Goal: Transaction & Acquisition: Purchase product/service

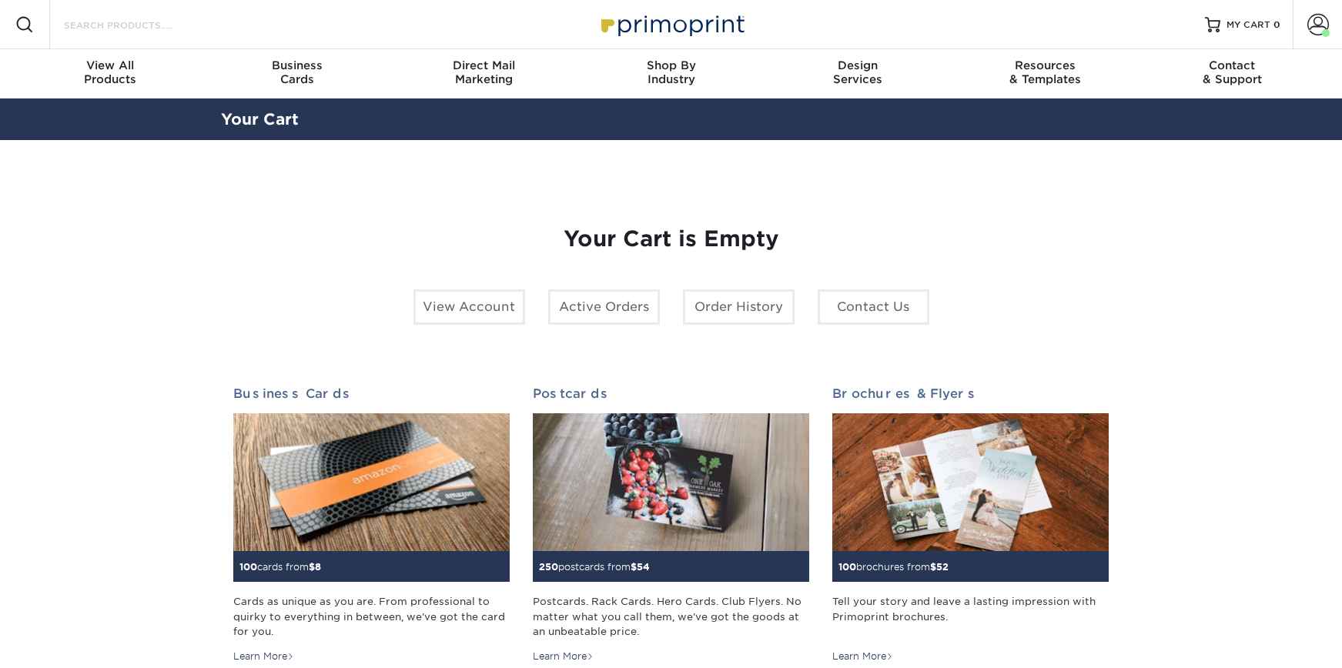
click at [162, 31] on input "Search Products" at bounding box center [137, 24] width 150 height 18
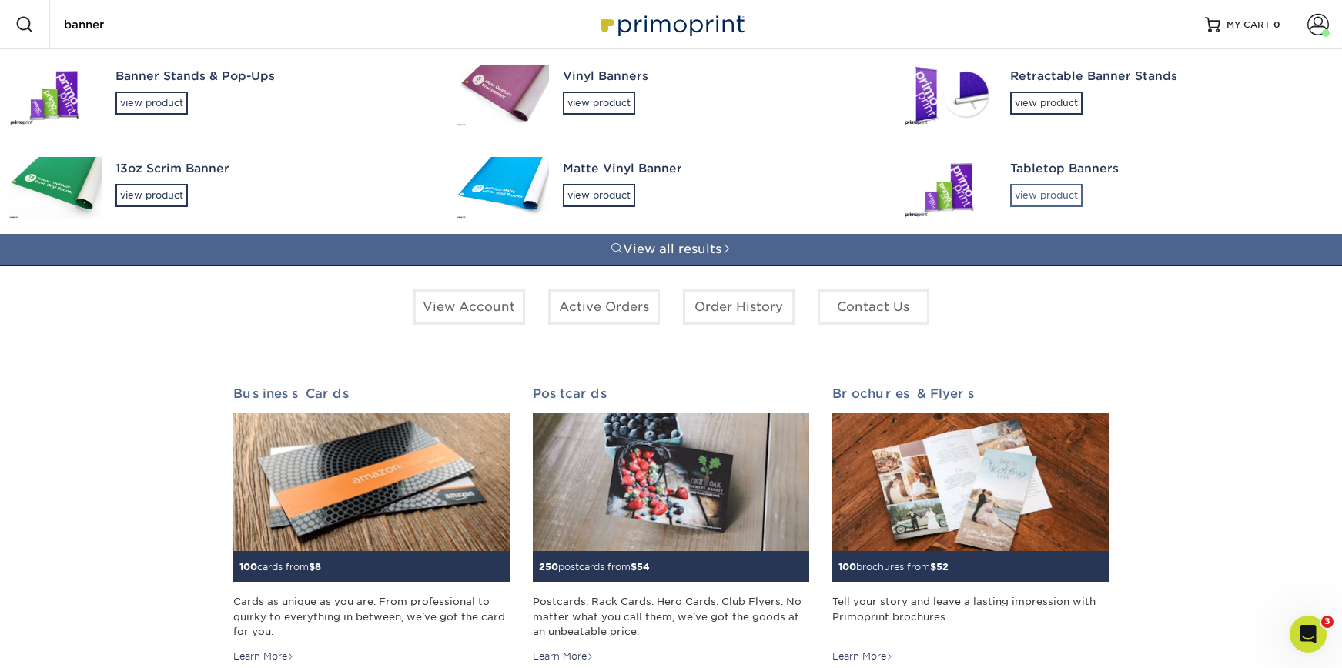
type input "banner"
click at [1047, 193] on div "view product" at bounding box center [1046, 195] width 72 height 23
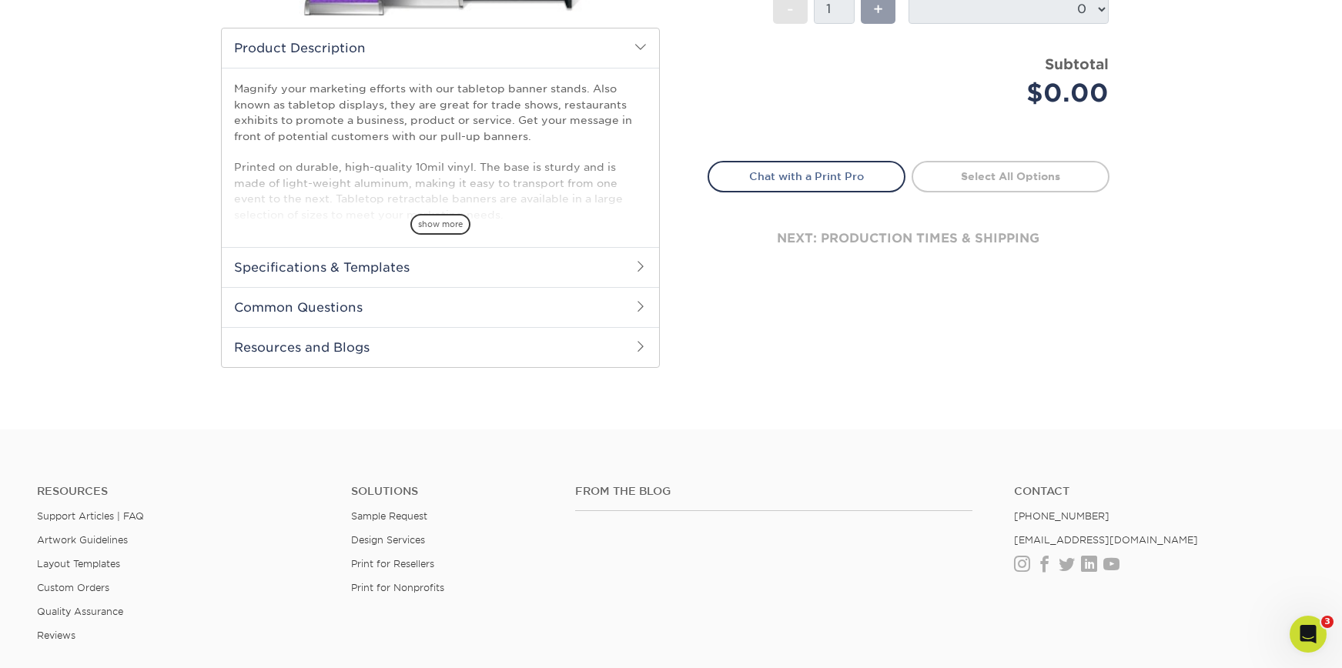
scroll to position [463, 0]
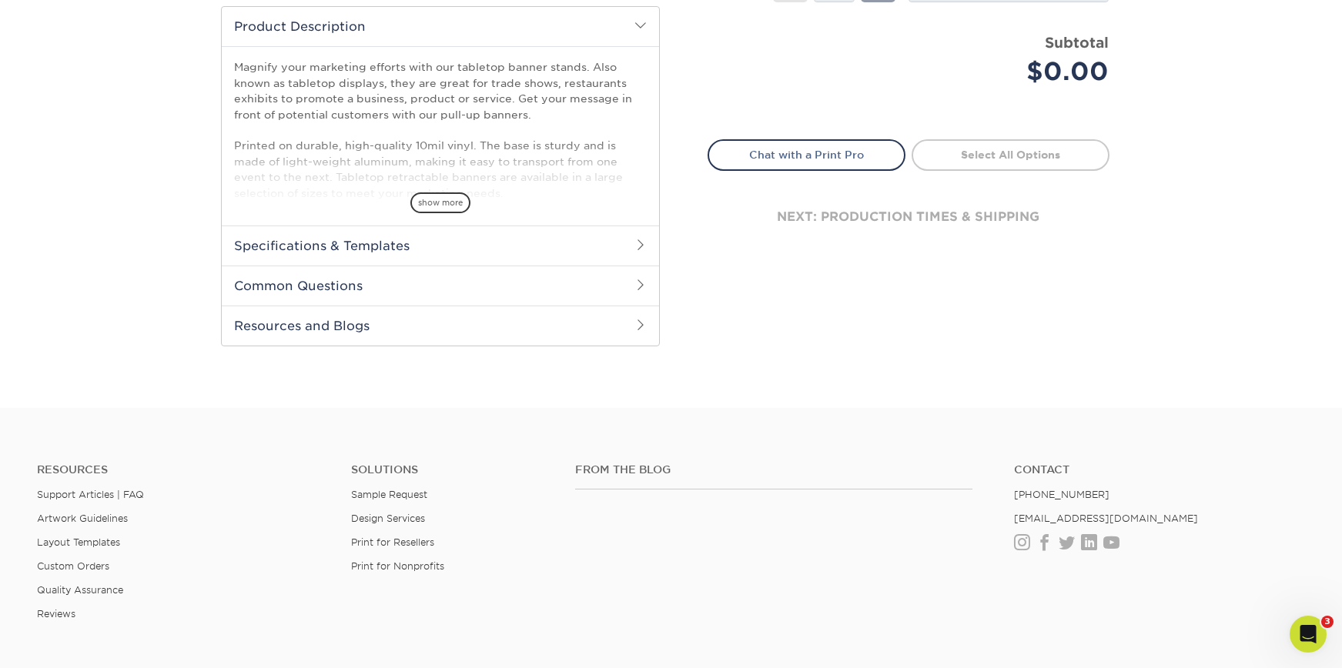
click at [645, 242] on span at bounding box center [641, 245] width 12 height 12
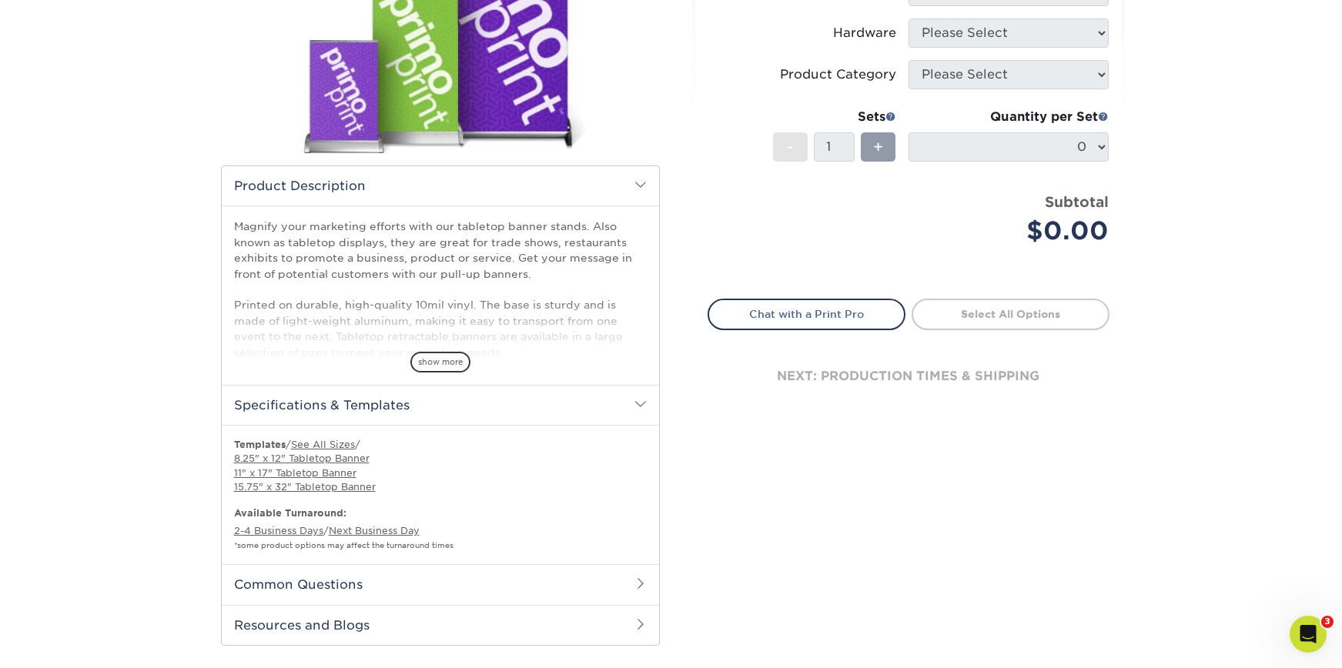
scroll to position [104, 0]
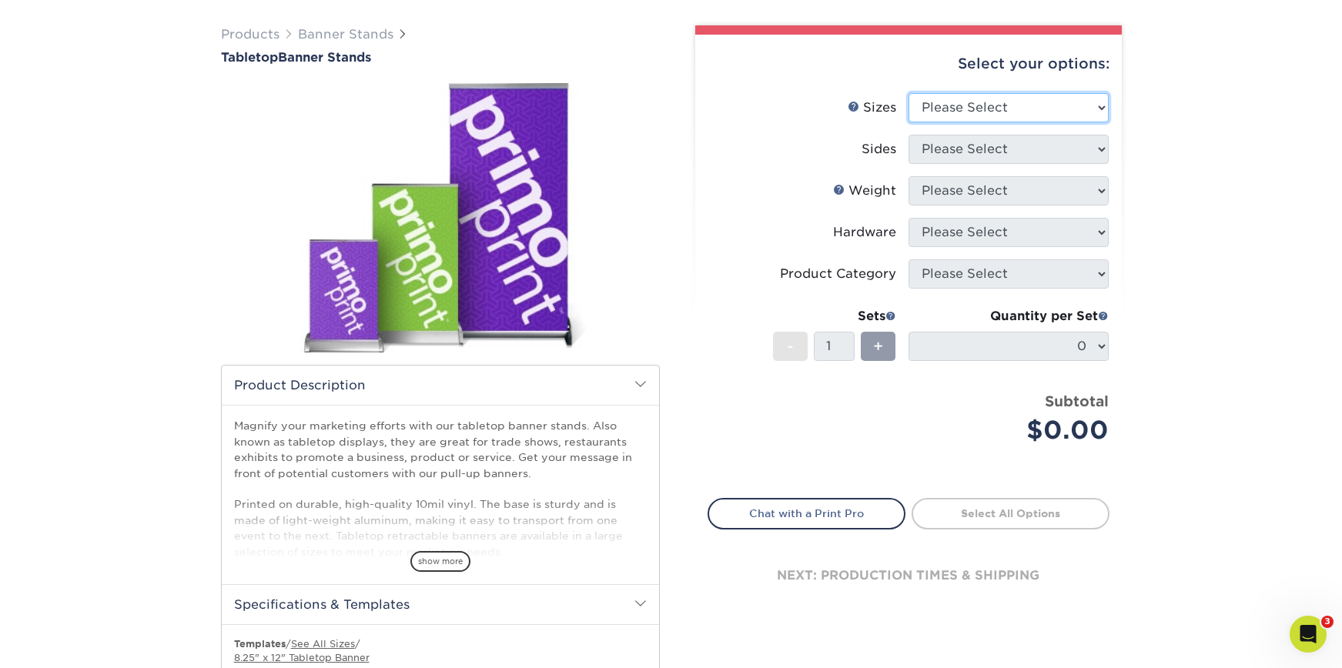
click at [1010, 117] on select "Please Select 8.25" x 12" 11" x 17" 15.75" x 32"" at bounding box center [1009, 107] width 200 height 29
click at [1023, 95] on select "Please Select 8.25" x 12" 11" x 17" 15.75" x 32"" at bounding box center [1009, 107] width 200 height 29
click at [950, 111] on select "Please Select 8.25" x 12" 11" x 17" 15.75" x 32"" at bounding box center [1009, 107] width 200 height 29
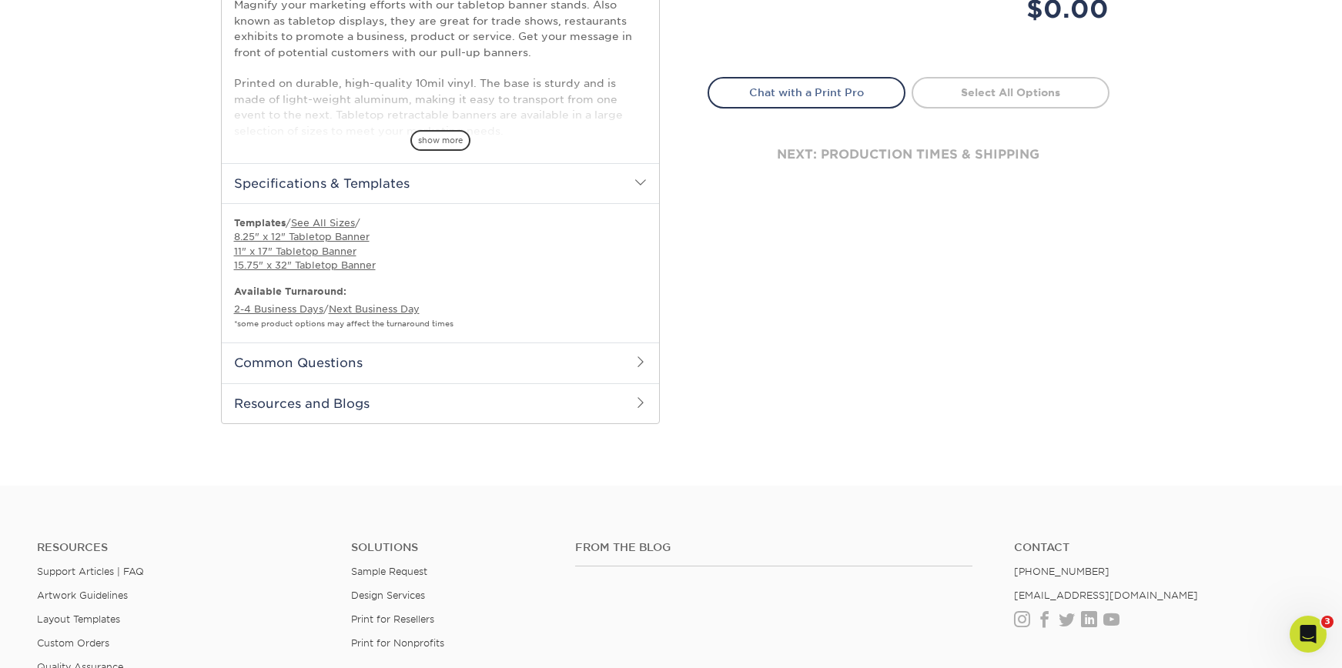
scroll to position [524, 0]
click at [640, 400] on span at bounding box center [641, 403] width 12 height 12
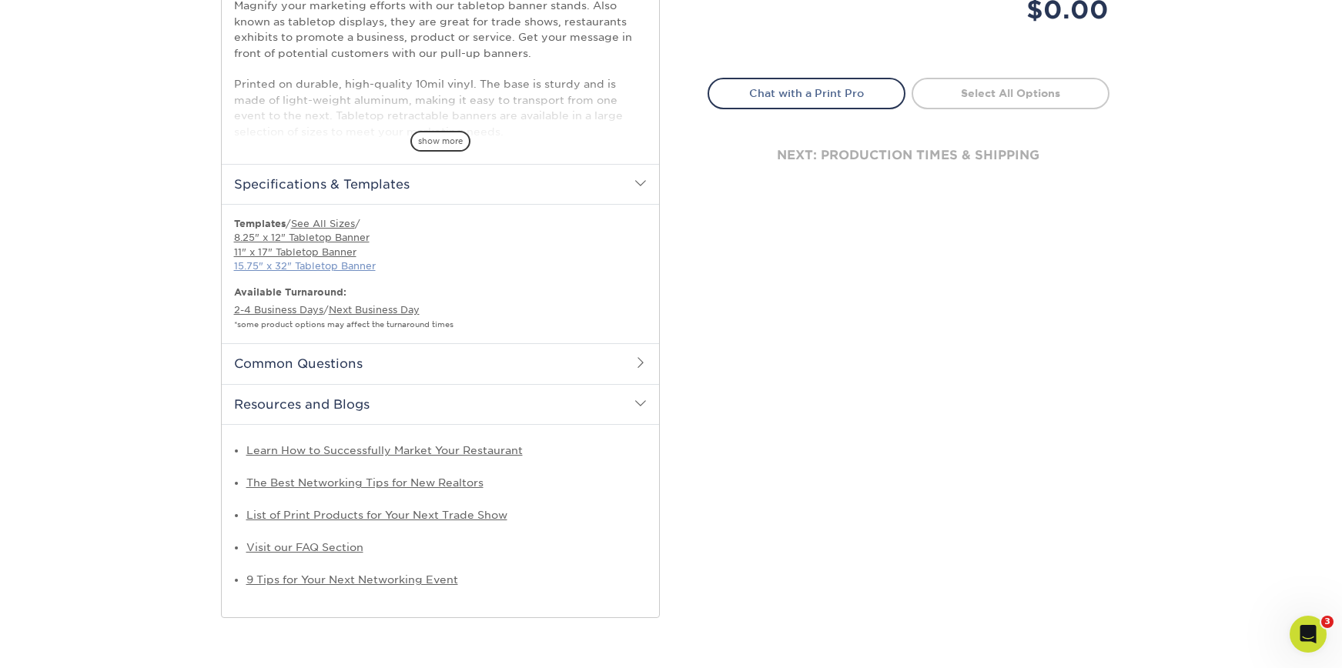
click at [314, 264] on link "15.75" x 32" Tabletop Banner" at bounding box center [305, 266] width 142 height 12
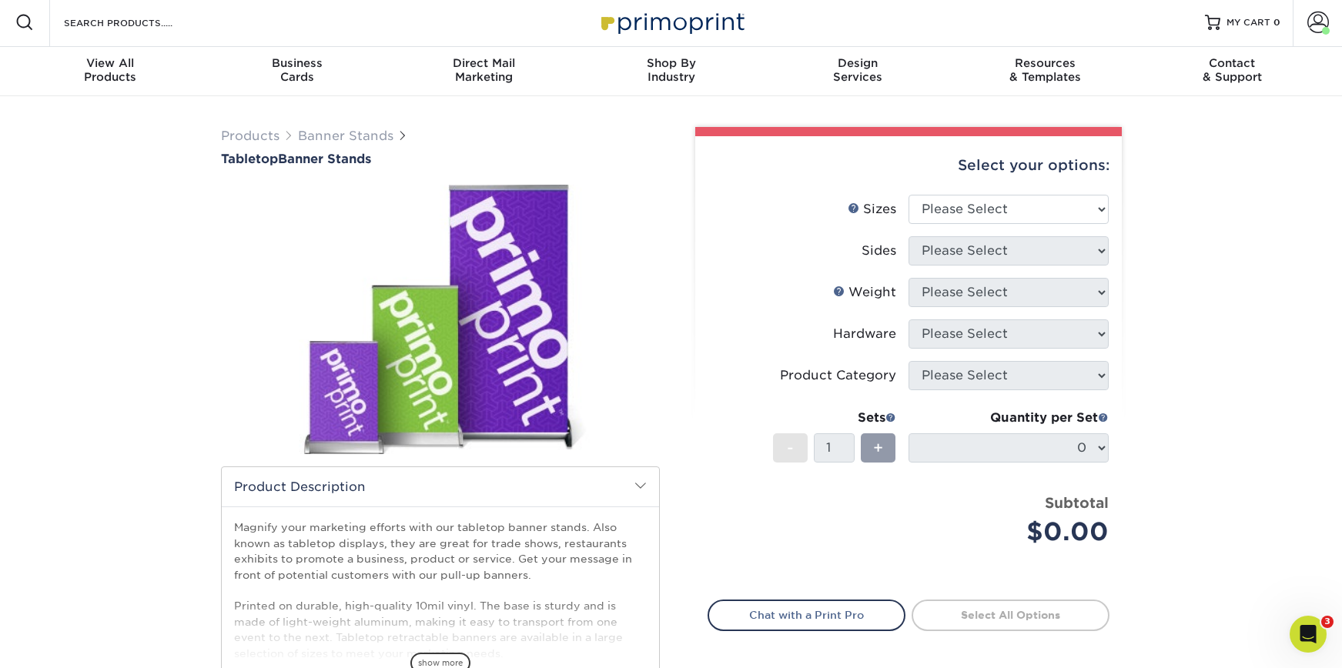
scroll to position [0, 0]
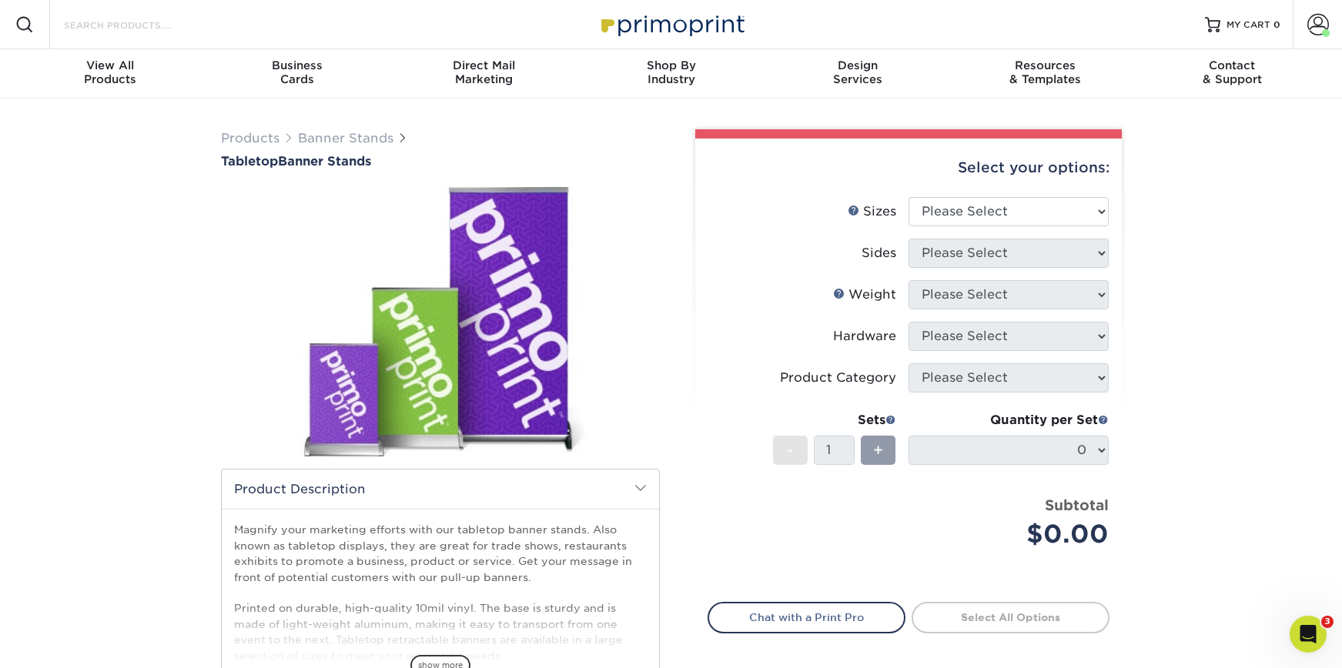
click at [189, 30] on input "Search Products" at bounding box center [137, 24] width 150 height 18
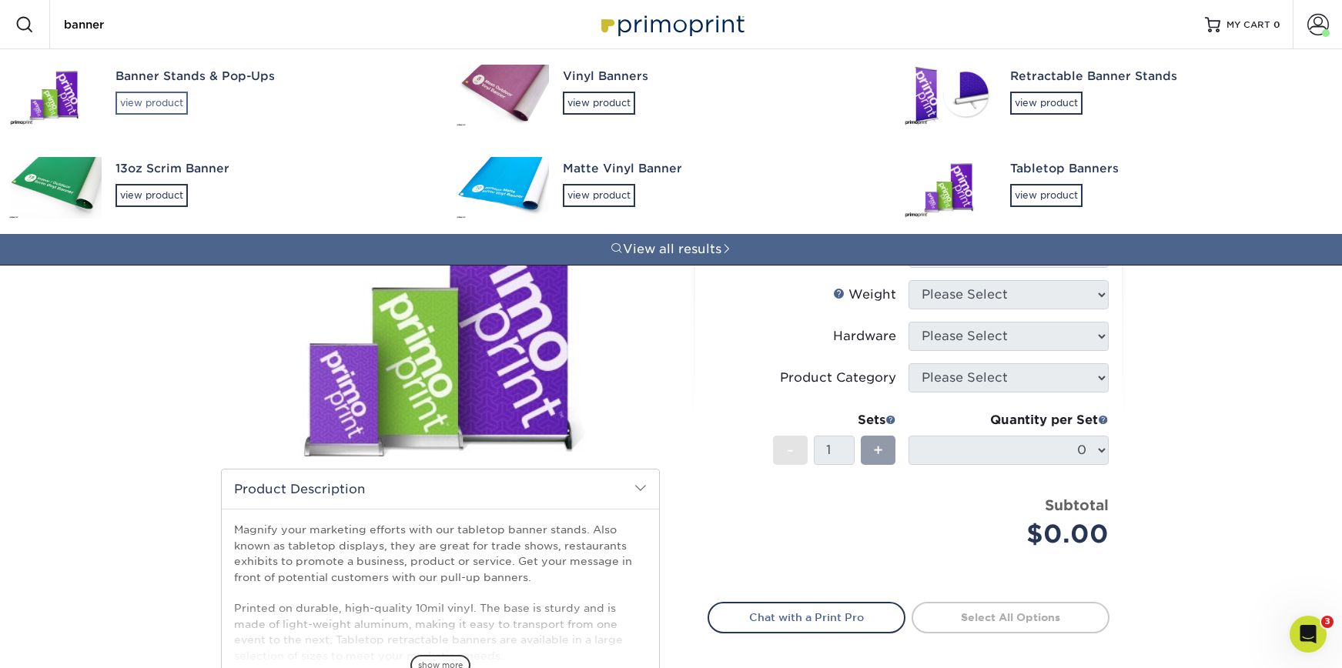
type input "banner"
click at [151, 100] on div "view product" at bounding box center [152, 103] width 72 height 23
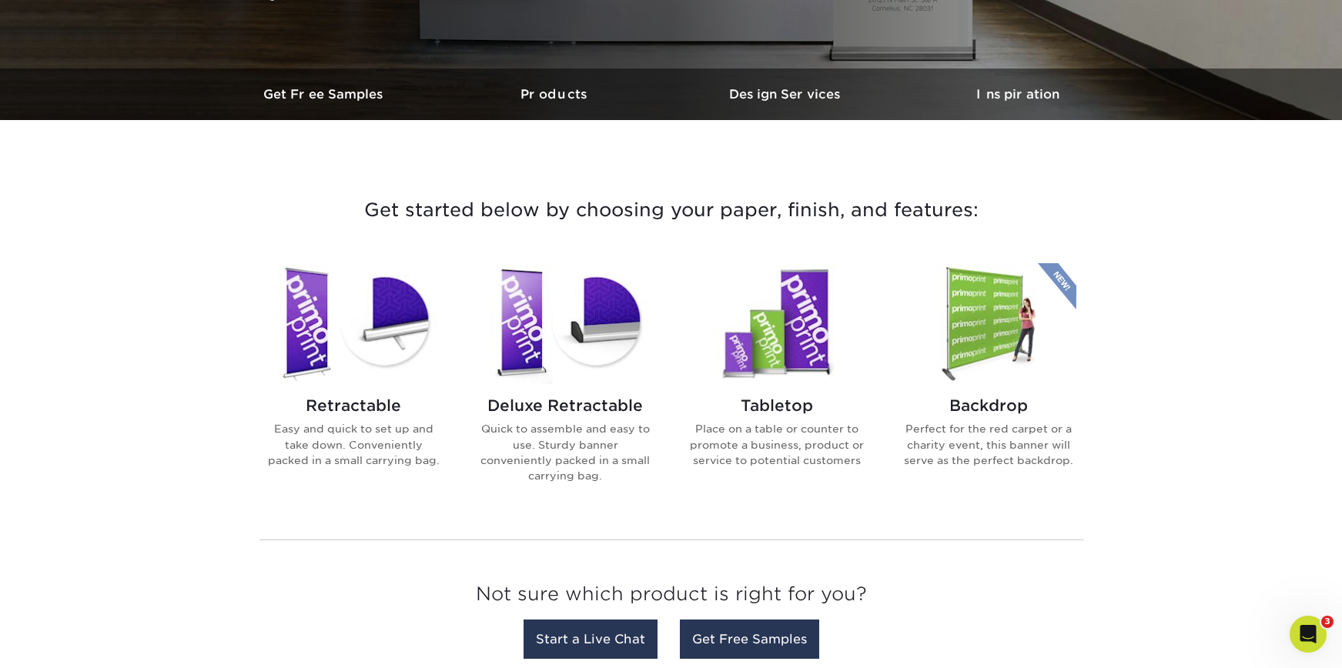
scroll to position [434, 0]
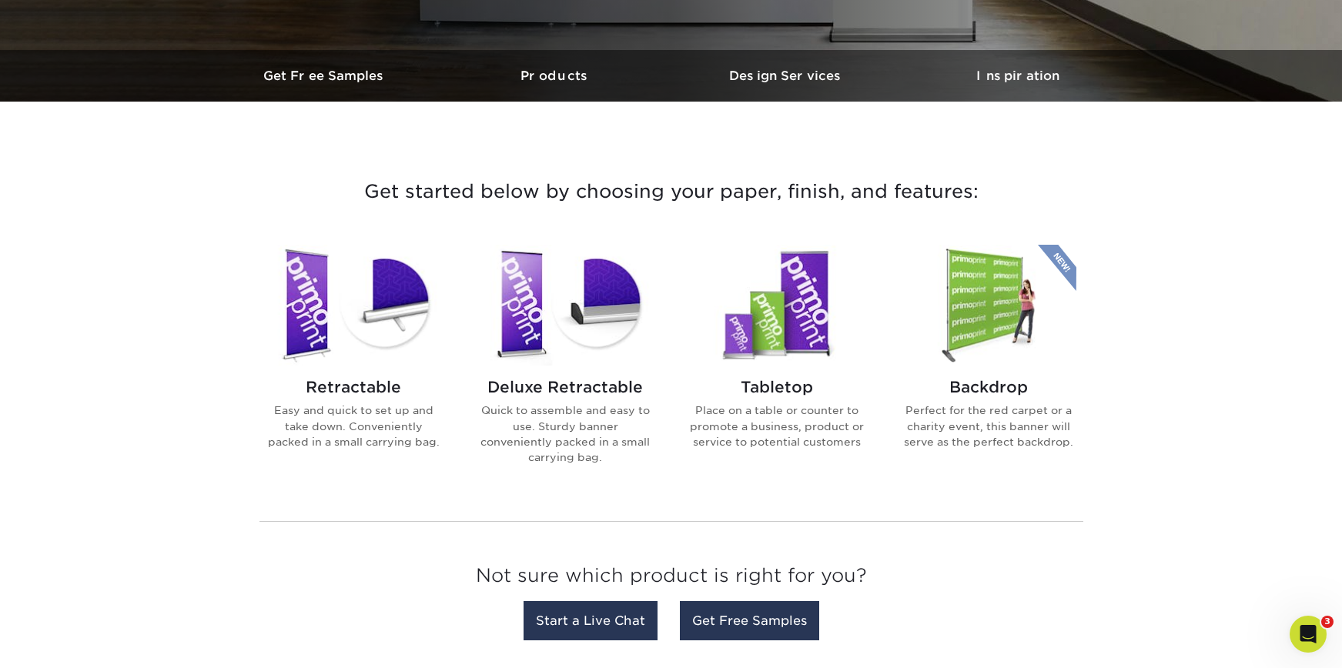
click at [394, 343] on img at bounding box center [353, 305] width 175 height 121
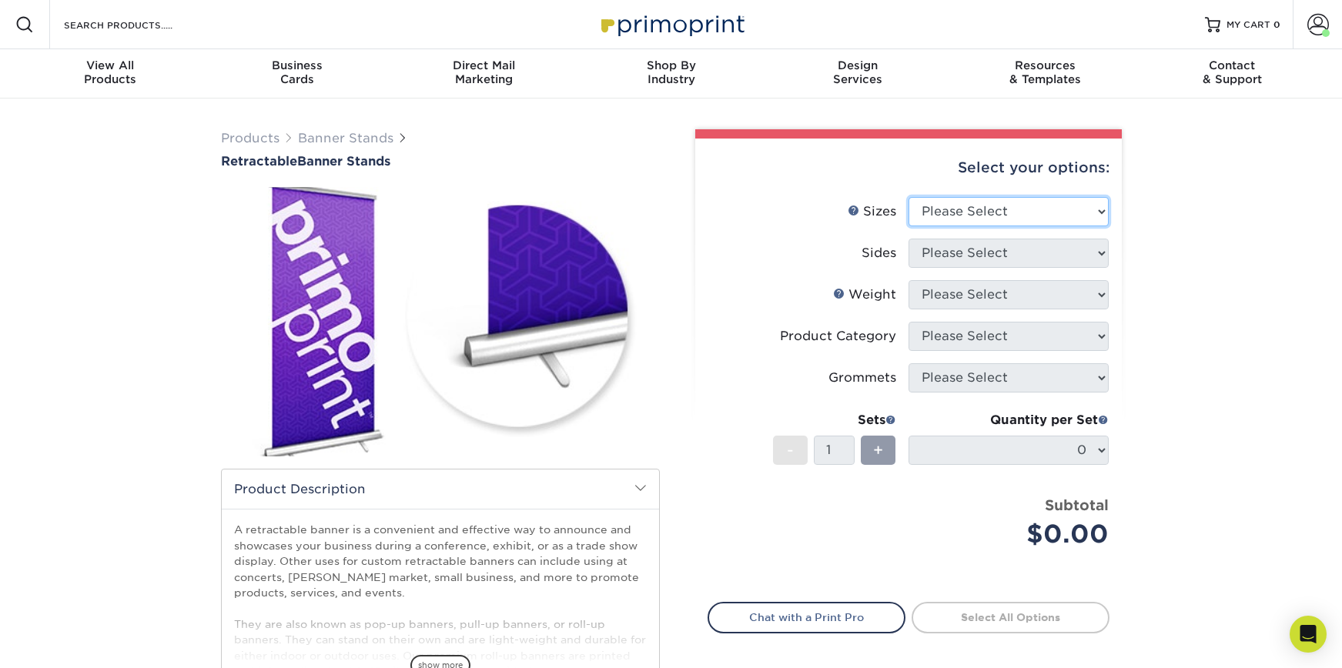
click at [1000, 220] on select "Please Select 24" x 60" 33" x 80" 47" x 80"" at bounding box center [1009, 211] width 200 height 29
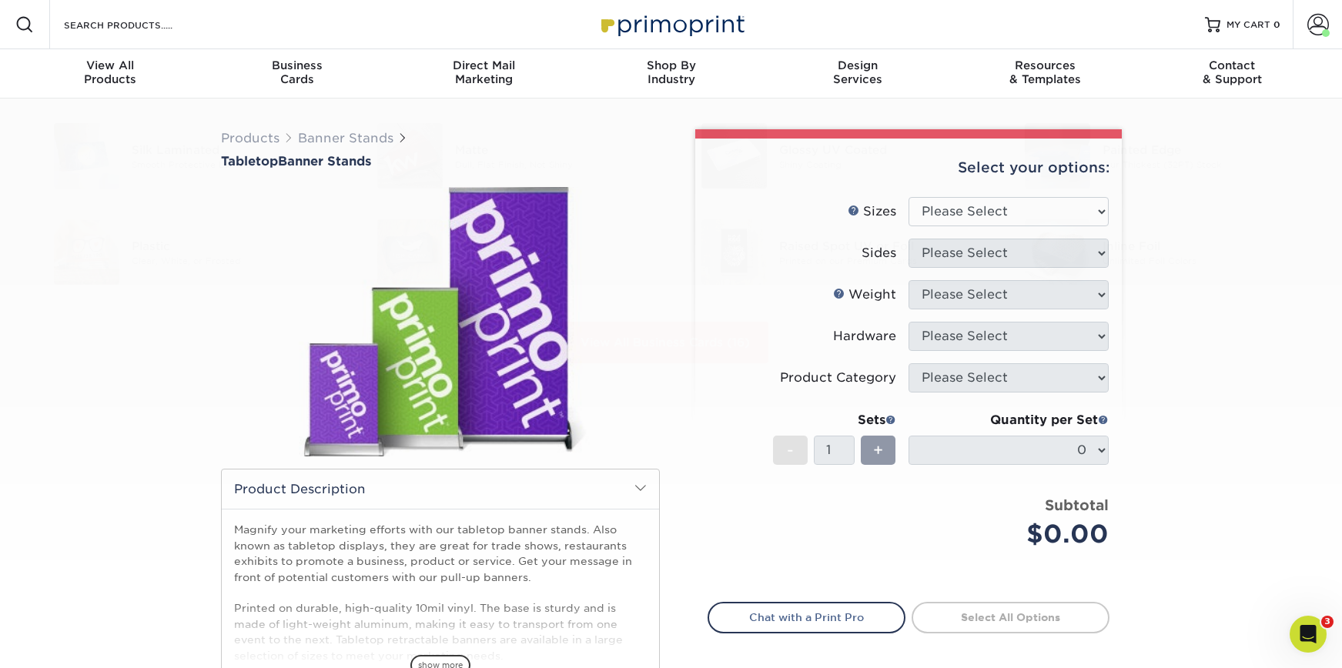
drag, startPoint x: 1318, startPoint y: 437, endPoint x: 1217, endPoint y: 364, distance: 124.8
click at [1318, 436] on div "Resources Menu Search Products Account [PERSON_NAME] Client Account Dashboard A…" at bounding box center [671, 661] width 1342 height 1322
click at [1246, 230] on div "Products Banner Stands Tabletop Banner Stands" at bounding box center [671, 485] width 1342 height 772
click at [1059, 206] on select "Please Select 8.25" x 12" 11" x 17" 15.75" x 32"" at bounding box center [1009, 211] width 200 height 29
click at [1059, 214] on select "Please Select 8.25" x 12" 11" x 17" 15.75" x 32"" at bounding box center [1009, 211] width 200 height 29
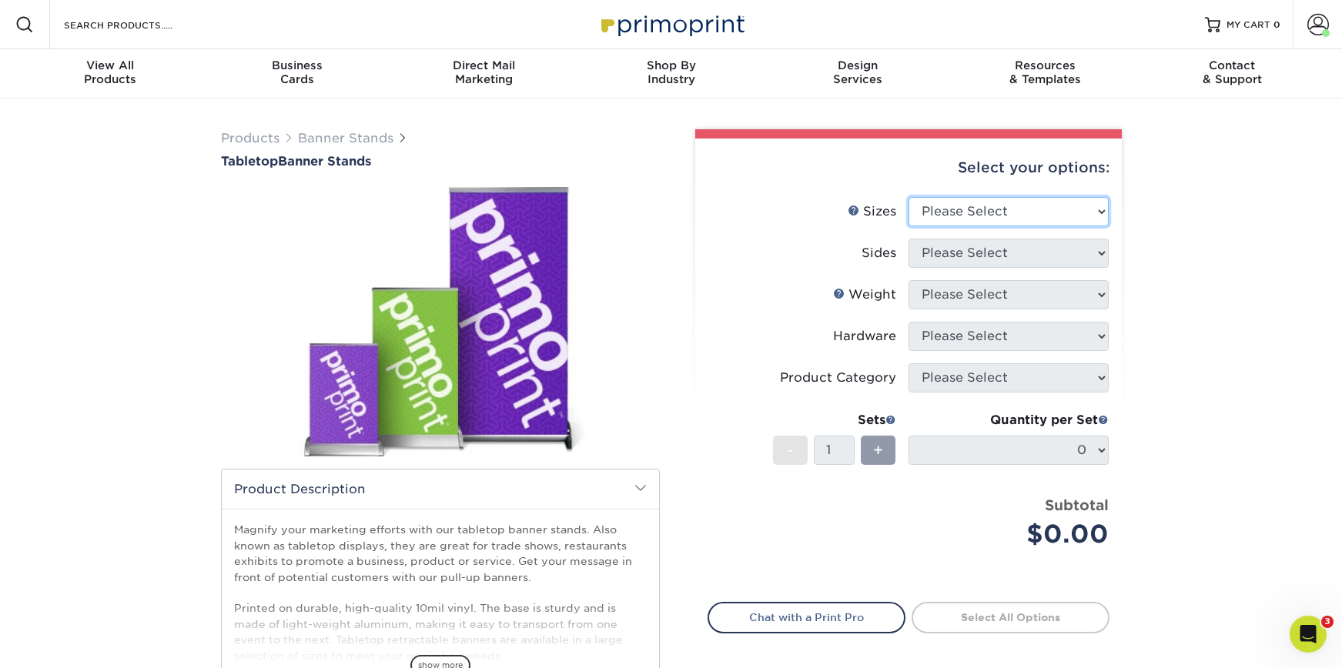
click at [1085, 209] on select "Please Select 8.25" x 12" 11" x 17" 15.75" x 32"" at bounding box center [1009, 211] width 200 height 29
